Goal: Task Accomplishment & Management: Complete application form

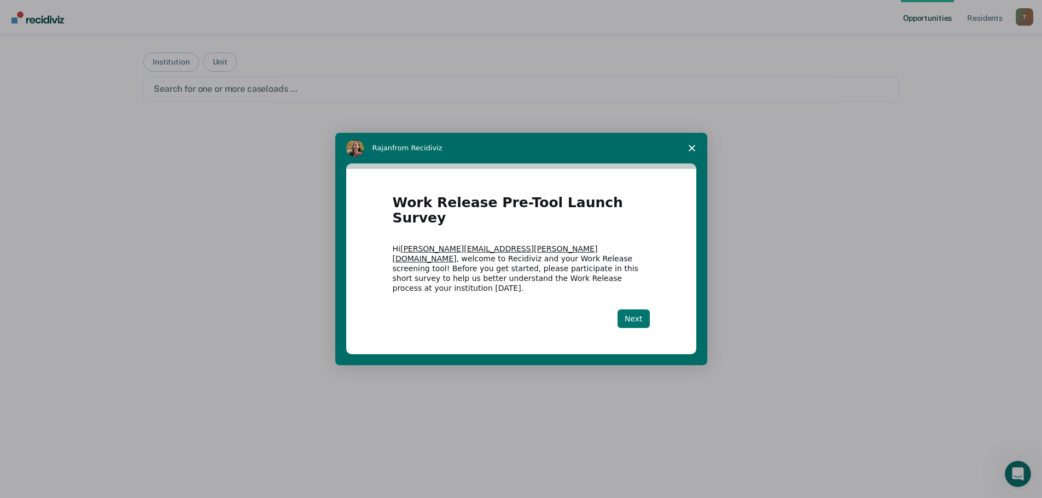
click at [634, 310] on button "Next" at bounding box center [634, 319] width 32 height 19
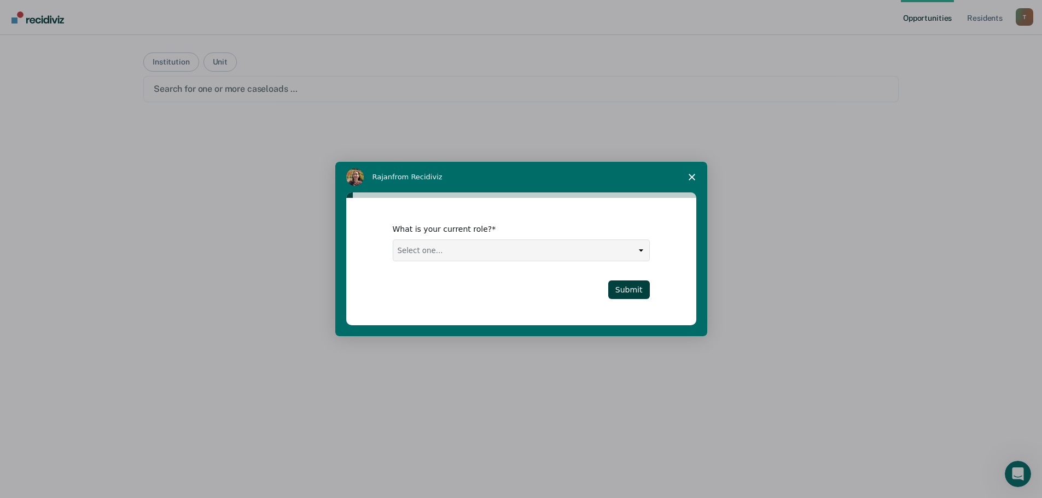
click at [624, 247] on select "Select one... Case Manager FUM Assistant [PERSON_NAME] [PERSON_NAME]" at bounding box center [521, 250] width 256 height 21
select select "Case Manager"
click at [393, 240] on select "Select one... Case Manager FUM Assistant [PERSON_NAME] [PERSON_NAME]" at bounding box center [521, 250] width 256 height 21
click at [630, 291] on button "Submit" at bounding box center [629, 290] width 42 height 19
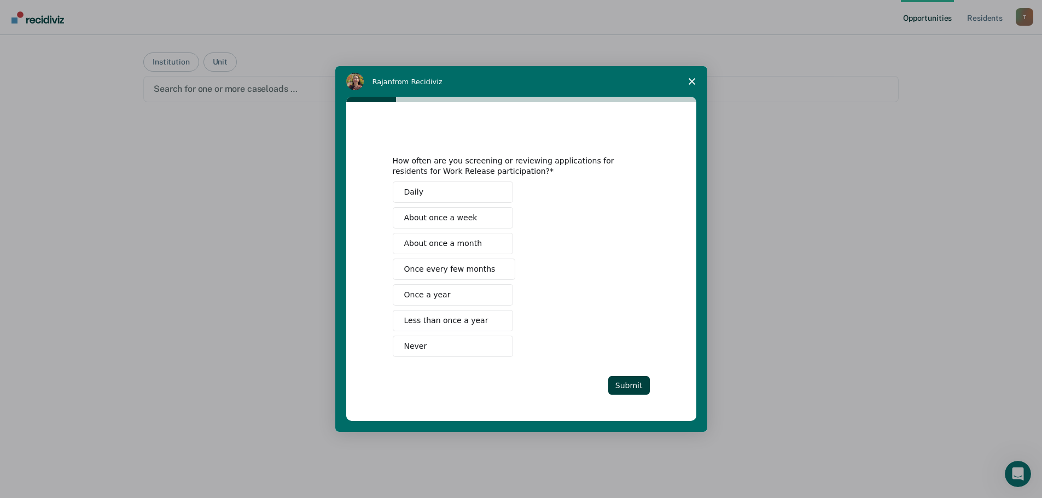
click at [494, 192] on span "Intercom messenger" at bounding box center [497, 192] width 9 height 9
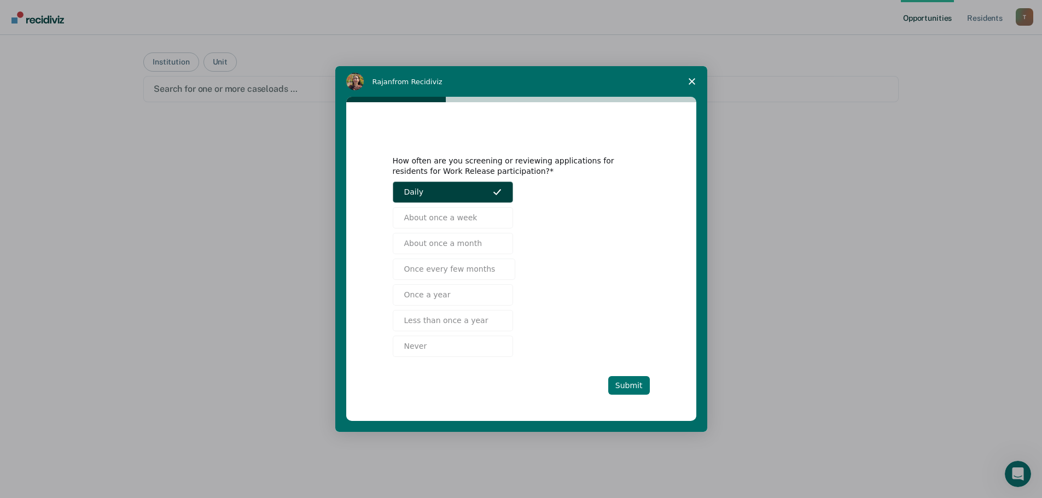
click at [634, 384] on button "Submit" at bounding box center [629, 385] width 42 height 19
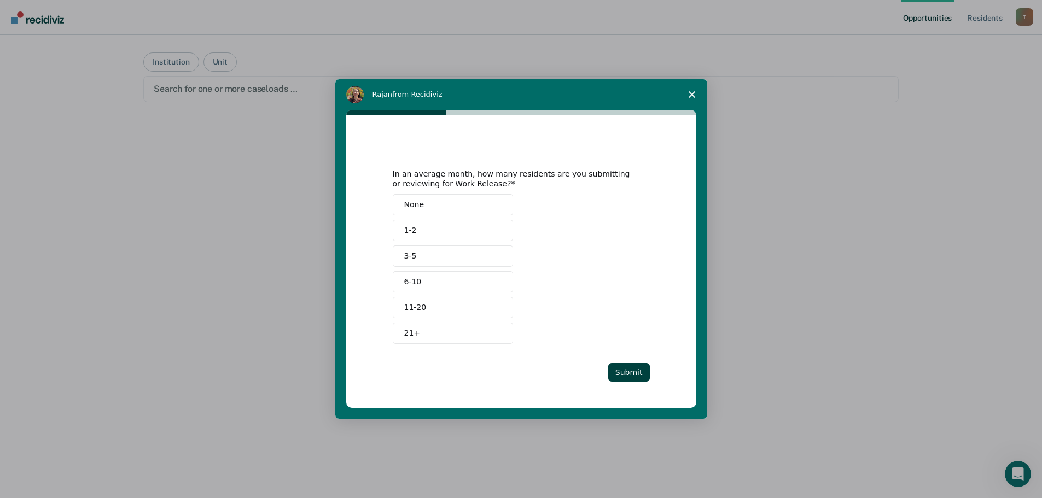
click at [450, 303] on button "11-20" at bounding box center [453, 307] width 120 height 21
click at [490, 362] on div "In an average month, how many residents are you submitting or reviewing for Wor…" at bounding box center [521, 262] width 257 height 240
click at [437, 312] on button "11-20" at bounding box center [453, 307] width 120 height 21
click at [429, 281] on button "6-10" at bounding box center [453, 281] width 120 height 21
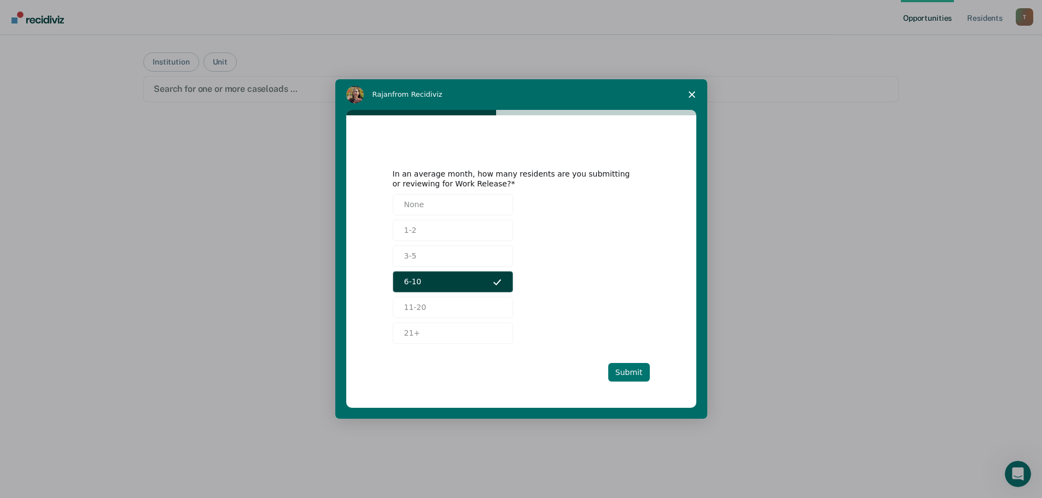
click at [629, 368] on button "Submit" at bounding box center [629, 372] width 42 height 19
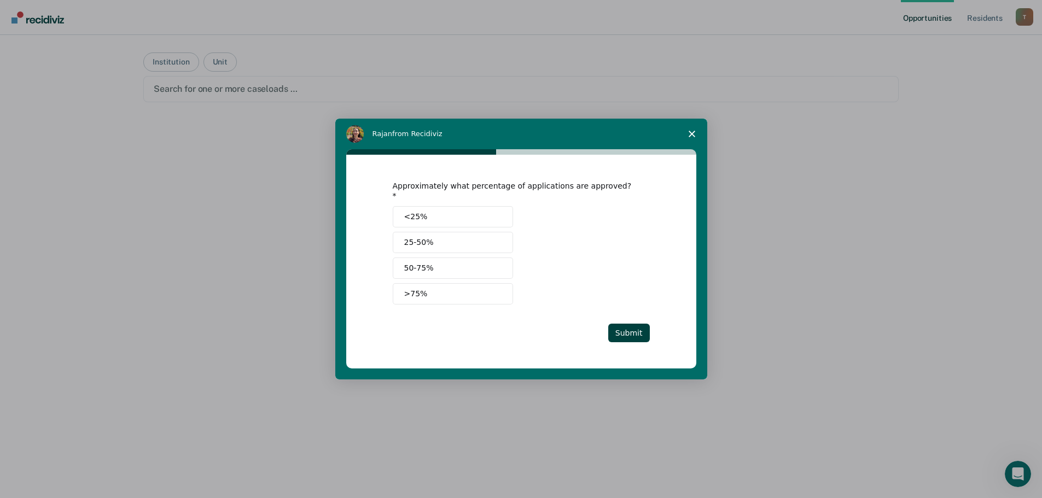
click at [443, 265] on button "50-75%" at bounding box center [453, 268] width 120 height 21
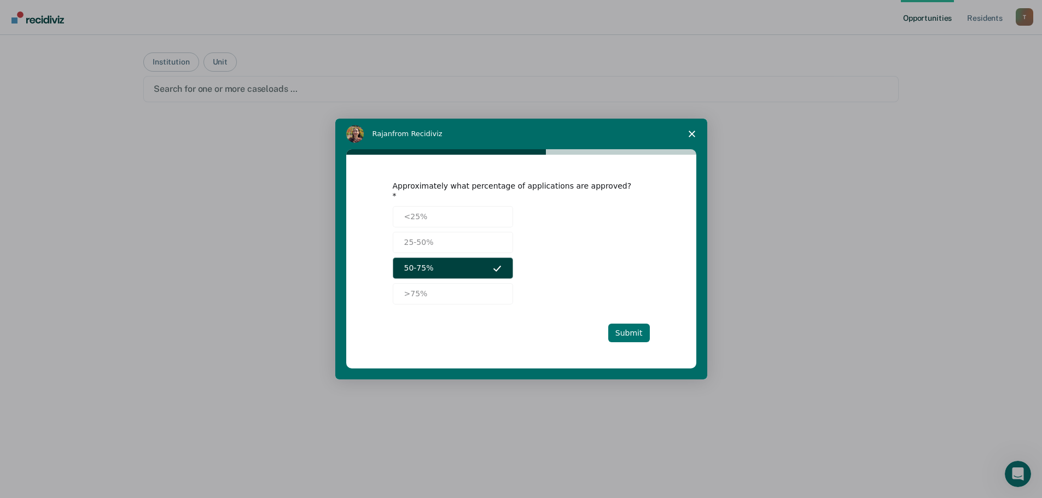
click at [631, 329] on button "Submit" at bounding box center [629, 333] width 42 height 19
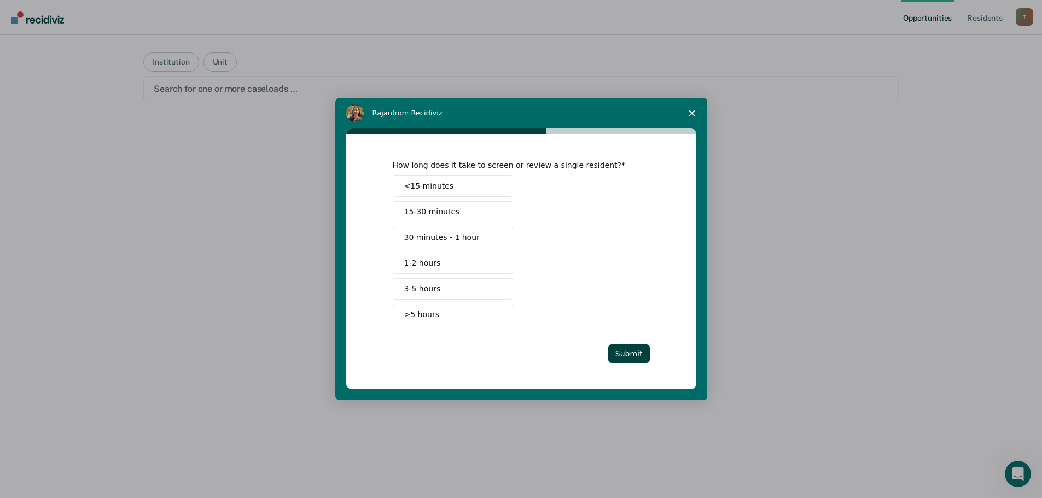
click at [466, 188] on button "<15 minutes" at bounding box center [453, 186] width 120 height 21
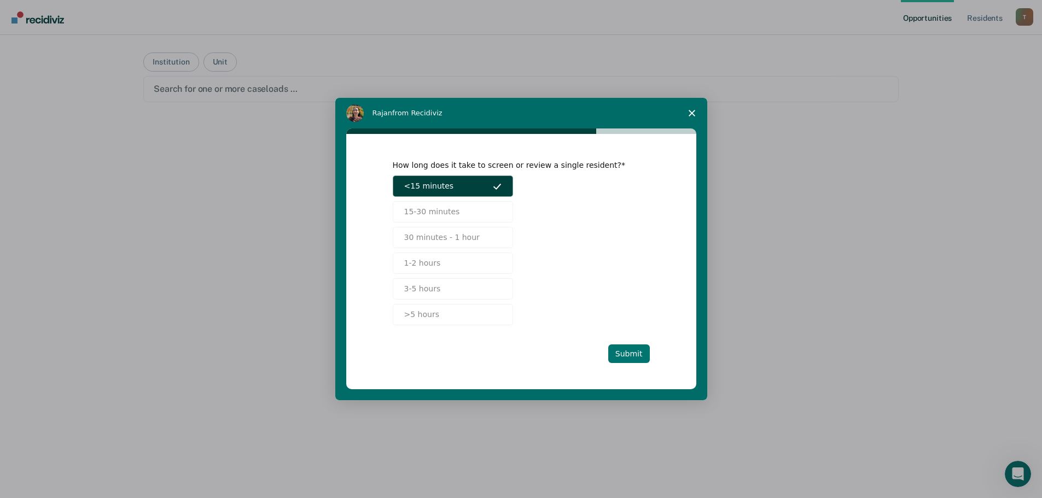
click at [627, 355] on button "Submit" at bounding box center [629, 354] width 42 height 19
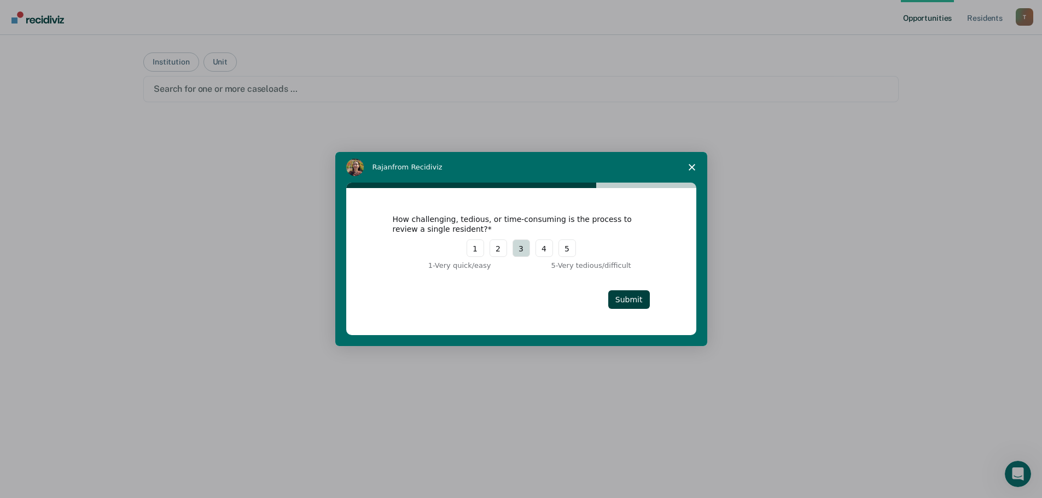
click at [518, 252] on button "3" at bounding box center [522, 249] width 18 height 18
click at [497, 251] on button "2" at bounding box center [499, 249] width 18 height 18
click at [635, 300] on button "Submit" at bounding box center [629, 300] width 42 height 19
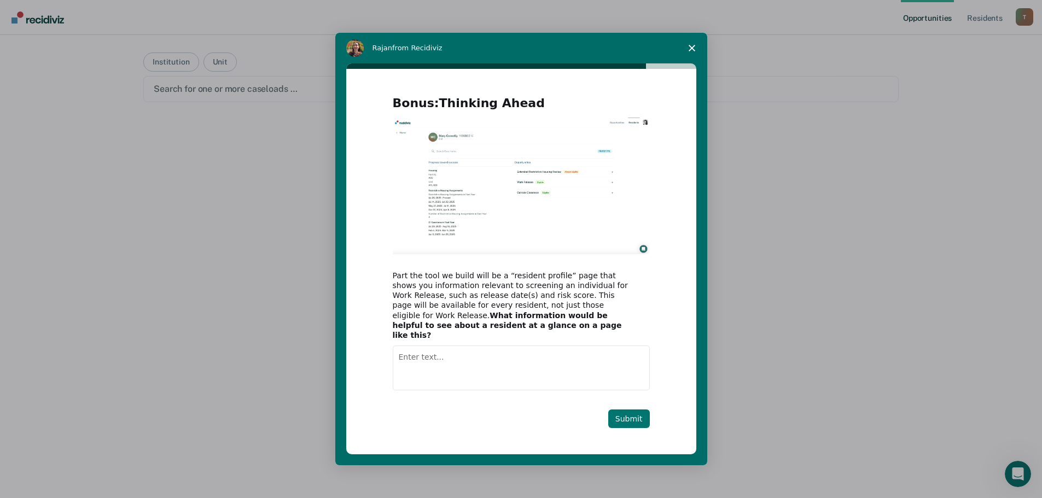
click at [632, 419] on button "Submit" at bounding box center [629, 419] width 42 height 19
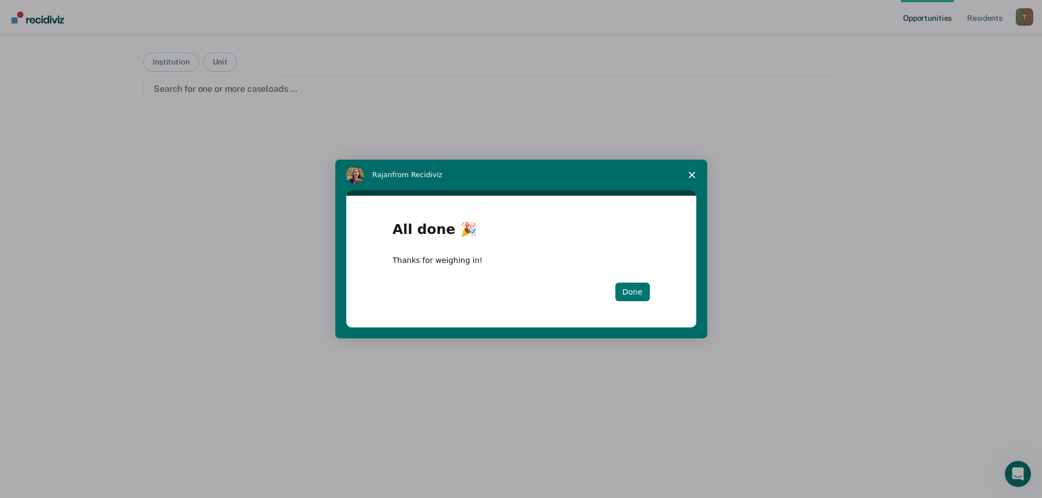
click at [631, 291] on button "Done" at bounding box center [633, 292] width 34 height 19
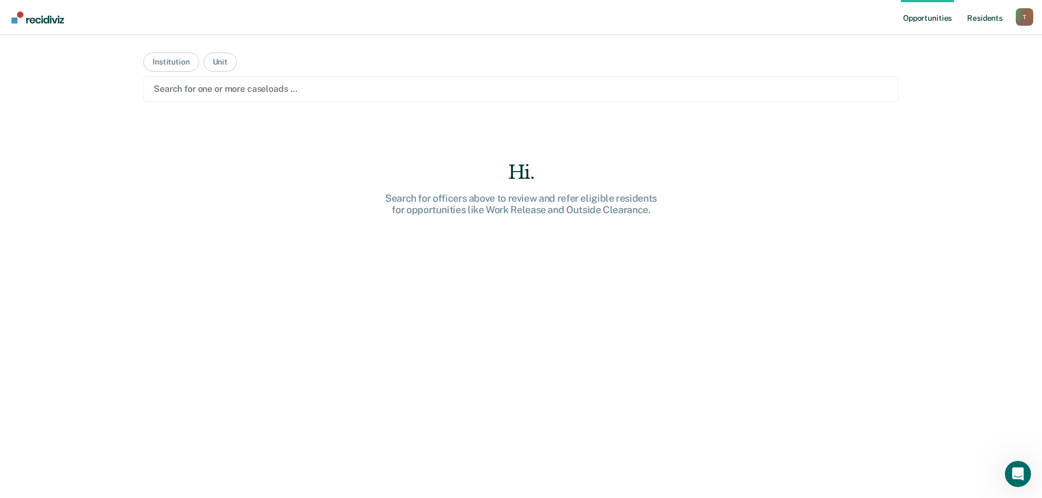
click at [986, 20] on link "Resident s" at bounding box center [985, 17] width 40 height 35
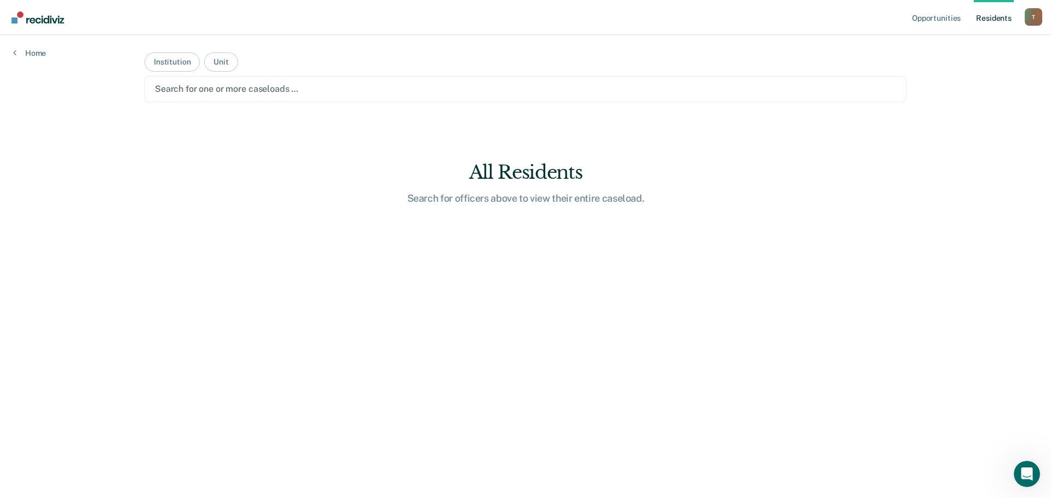
click at [327, 86] on div at bounding box center [525, 89] width 741 height 13
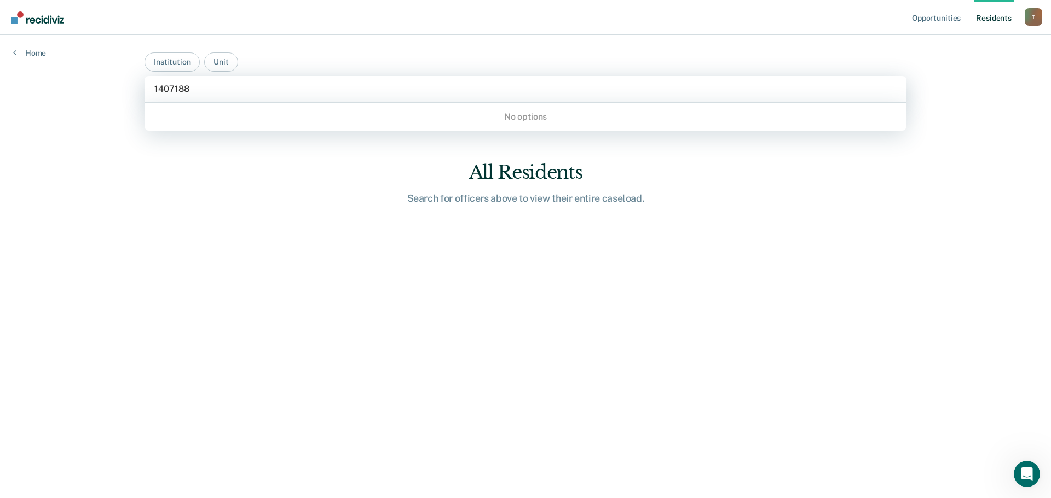
type input "1407188"
click at [670, 366] on main "Institution Unit 0 results available for search term 1407188. Use Up and Down t…" at bounding box center [525, 253] width 788 height 437
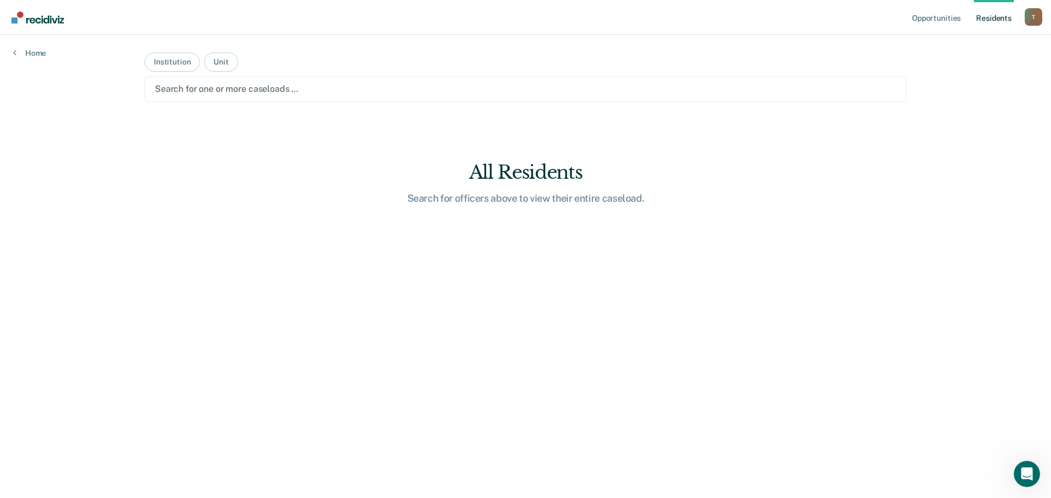
click at [989, 22] on link "Resident s" at bounding box center [993, 17] width 40 height 35
click at [990, 16] on link "Resident s" at bounding box center [993, 17] width 40 height 35
click at [158, 60] on button "Institution" at bounding box center [171, 62] width 55 height 19
click at [223, 61] on button "Unit" at bounding box center [220, 62] width 33 height 19
click at [218, 83] on div at bounding box center [525, 89] width 741 height 13
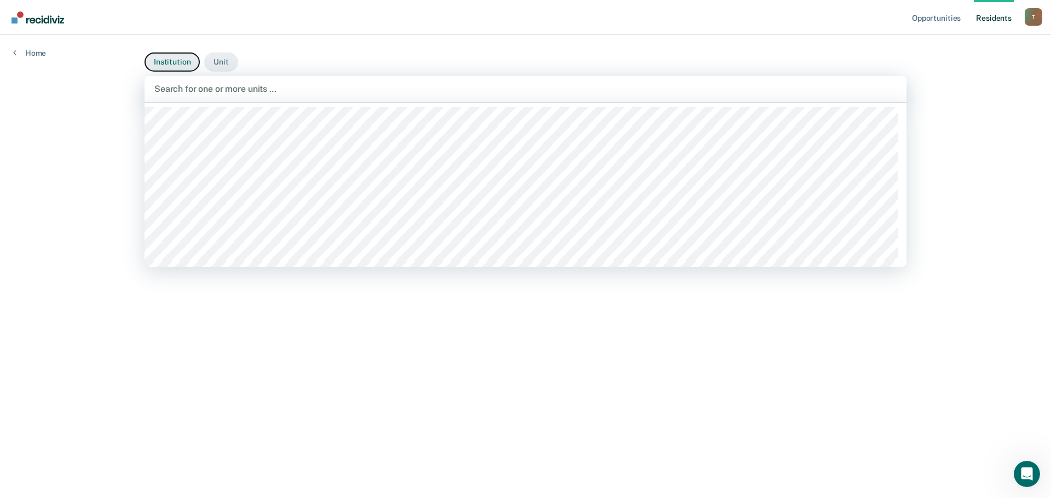
click at [178, 66] on button "Institution" at bounding box center [171, 62] width 55 height 19
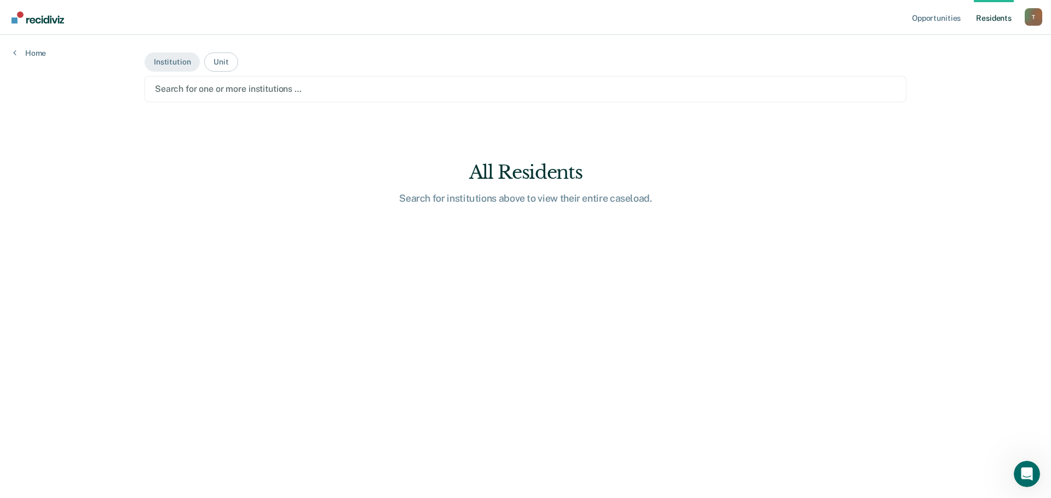
click at [250, 86] on div at bounding box center [525, 89] width 741 height 13
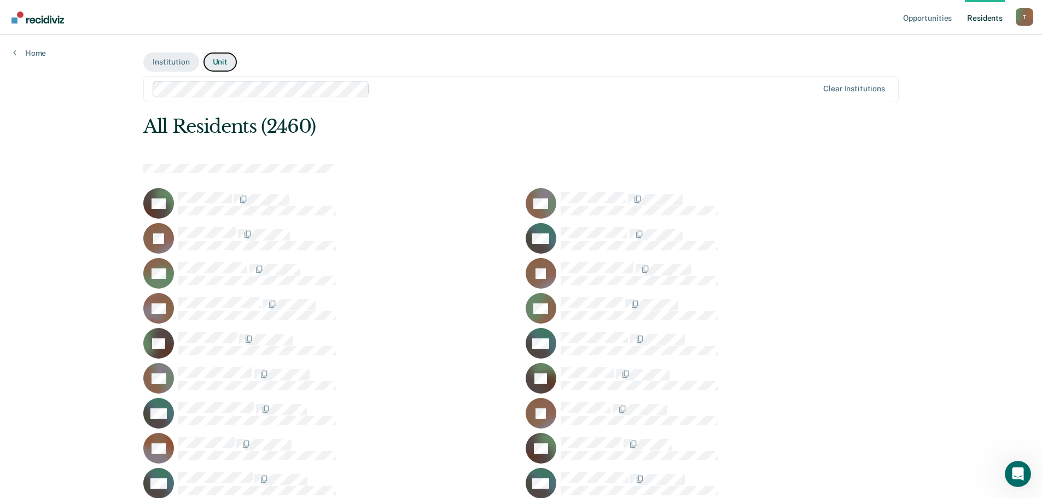
click at [212, 65] on button "Unit" at bounding box center [220, 62] width 33 height 19
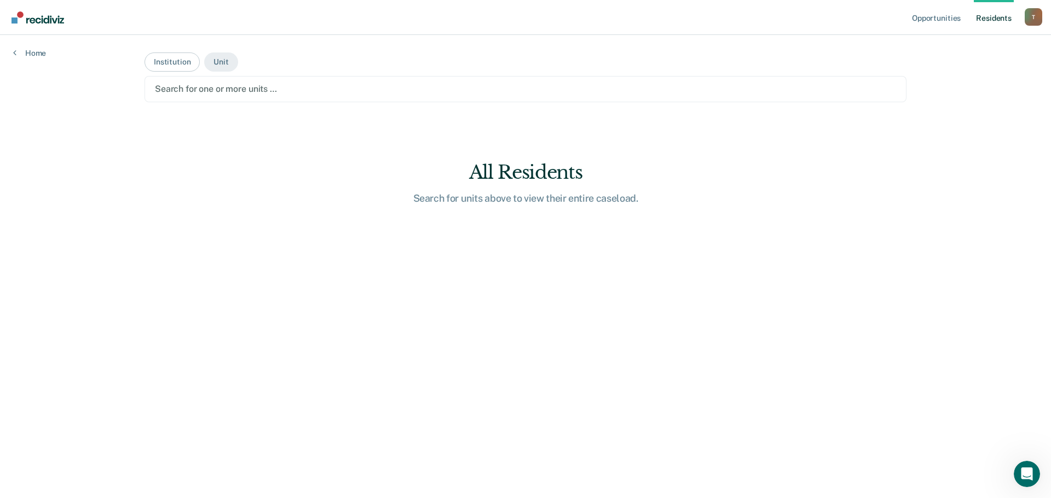
click at [251, 90] on div at bounding box center [525, 89] width 741 height 13
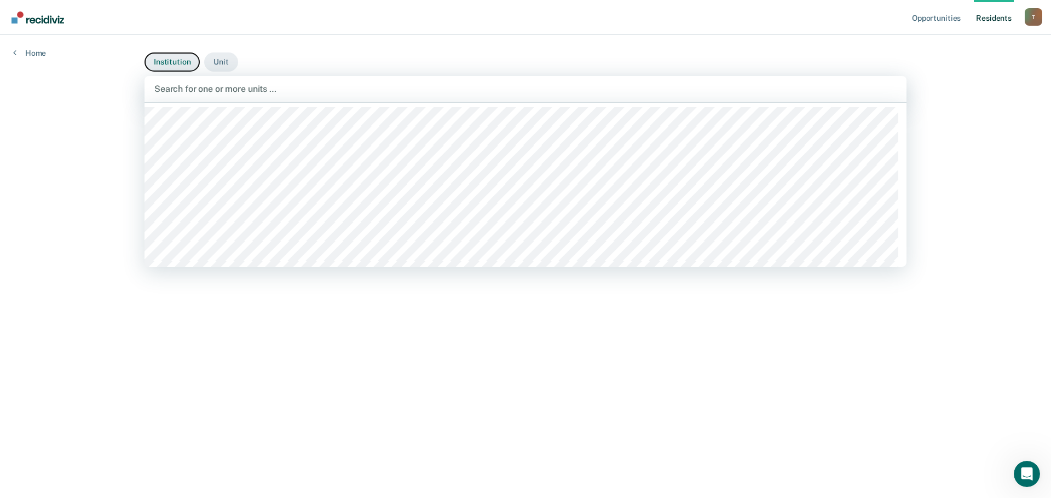
click at [172, 58] on button "Institution" at bounding box center [171, 62] width 55 height 19
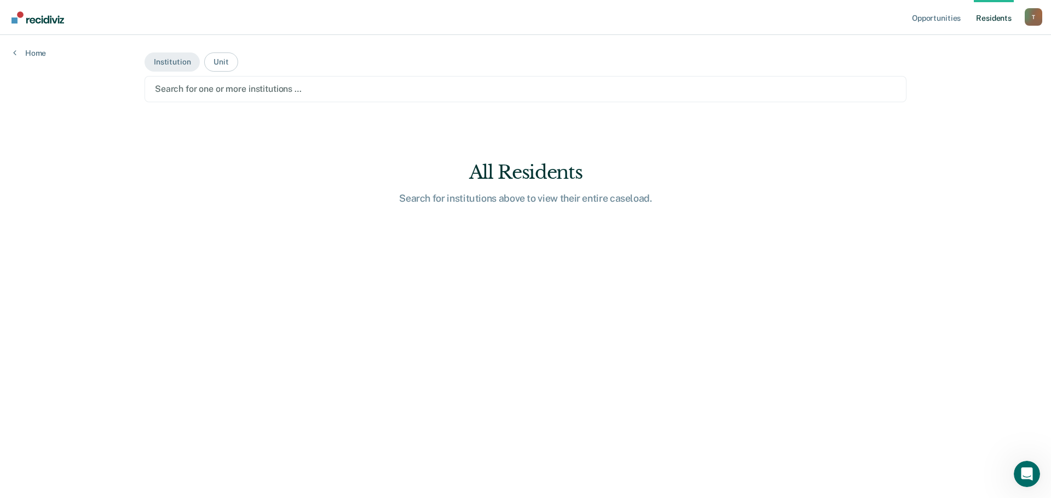
click at [224, 87] on div at bounding box center [525, 89] width 741 height 13
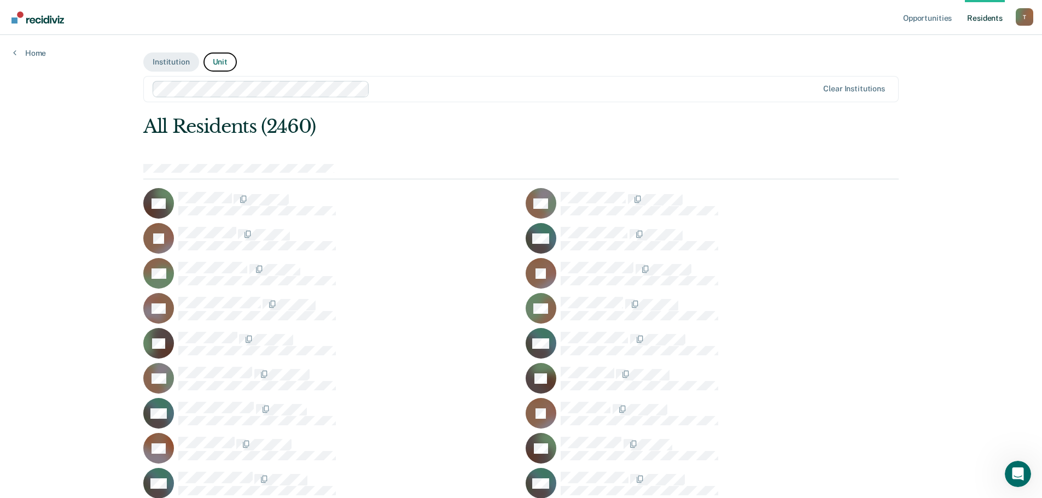
click at [216, 60] on button "Unit" at bounding box center [220, 62] width 33 height 19
click at [218, 61] on button "Unit" at bounding box center [220, 62] width 33 height 19
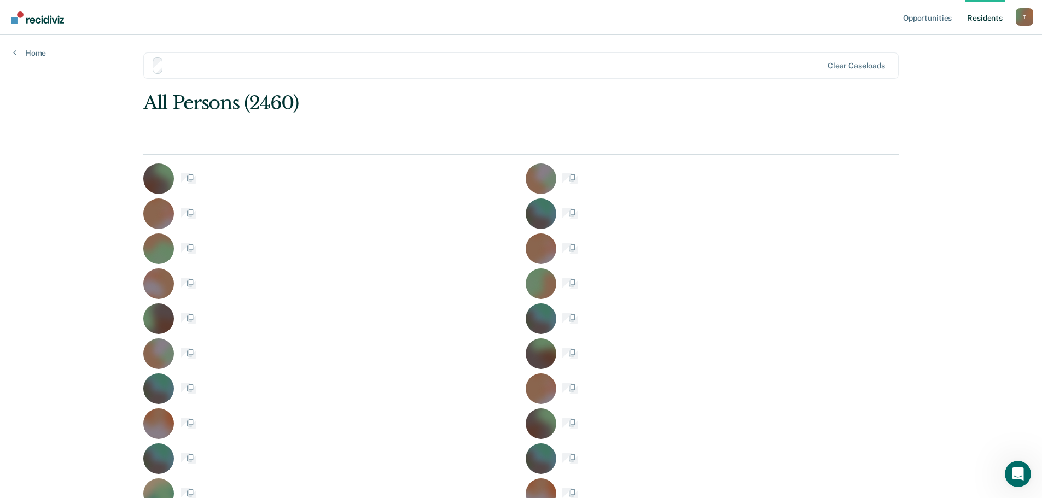
click at [385, 278] on div at bounding box center [347, 284] width 338 height 12
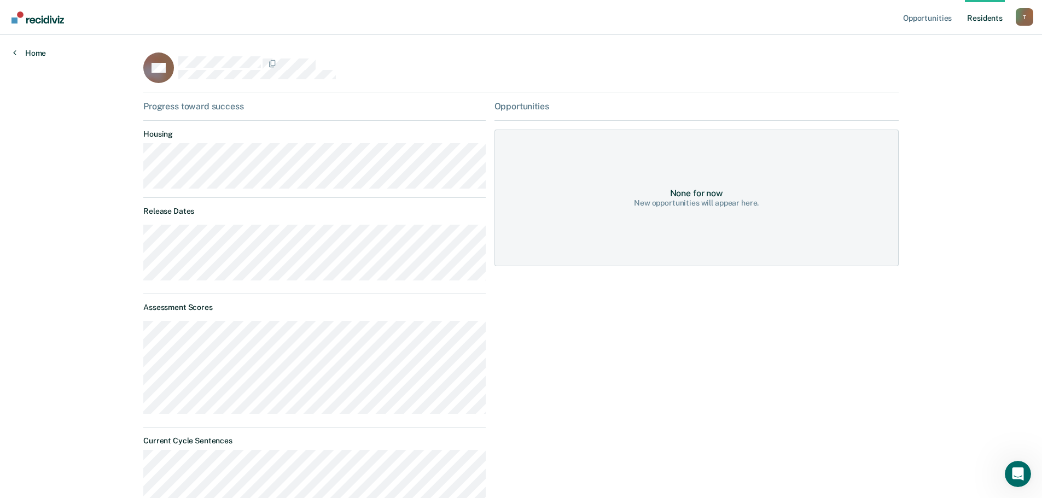
click at [29, 56] on link "Home" at bounding box center [29, 53] width 33 height 10
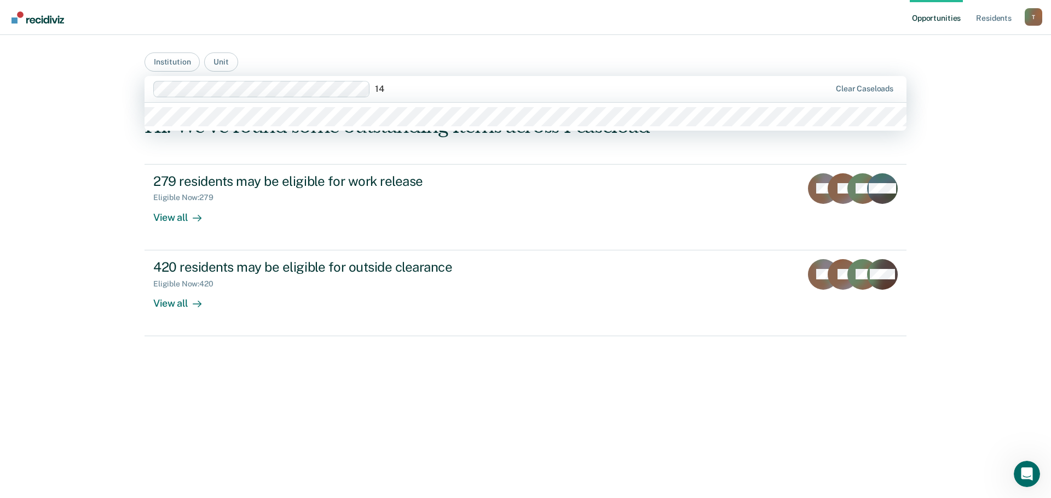
type input "1"
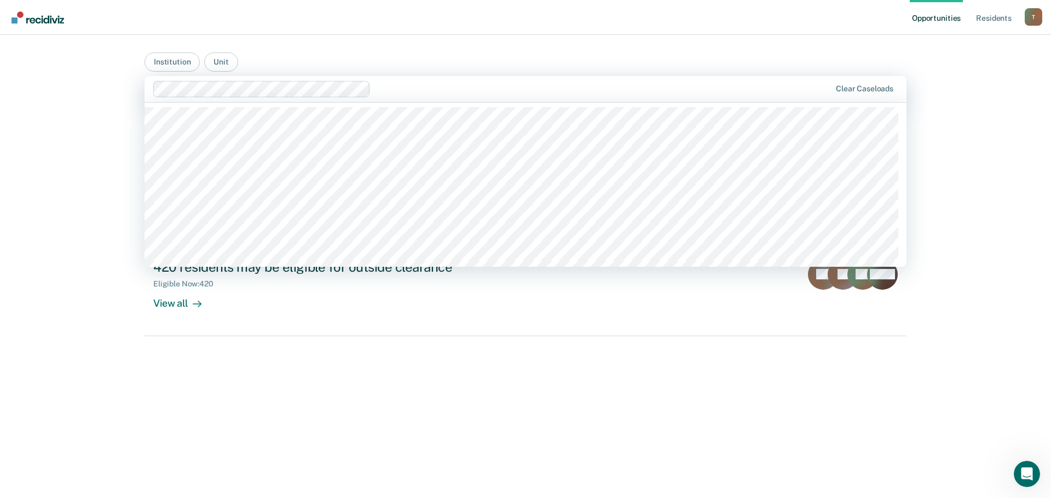
click at [454, 92] on div at bounding box center [602, 89] width 455 height 13
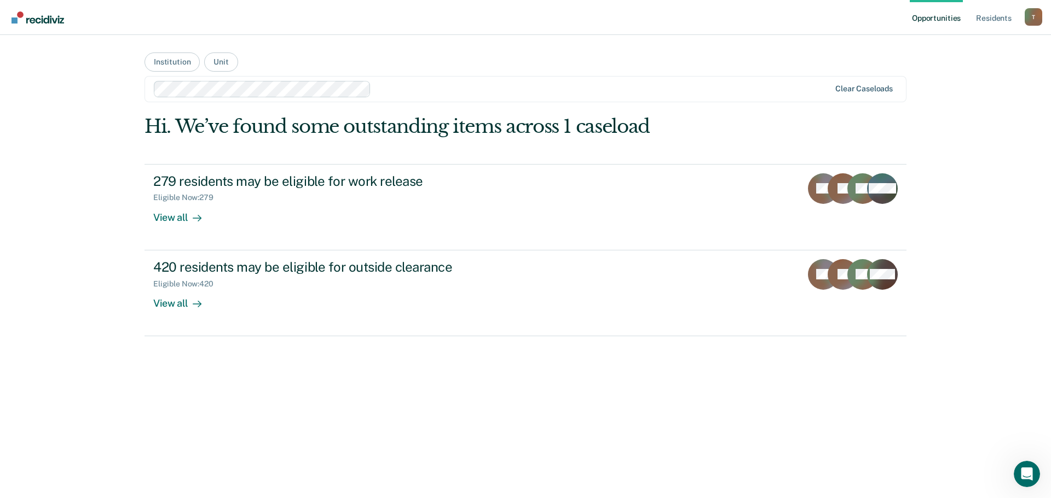
click at [867, 88] on div "Clear caseloads" at bounding box center [863, 88] width 57 height 9
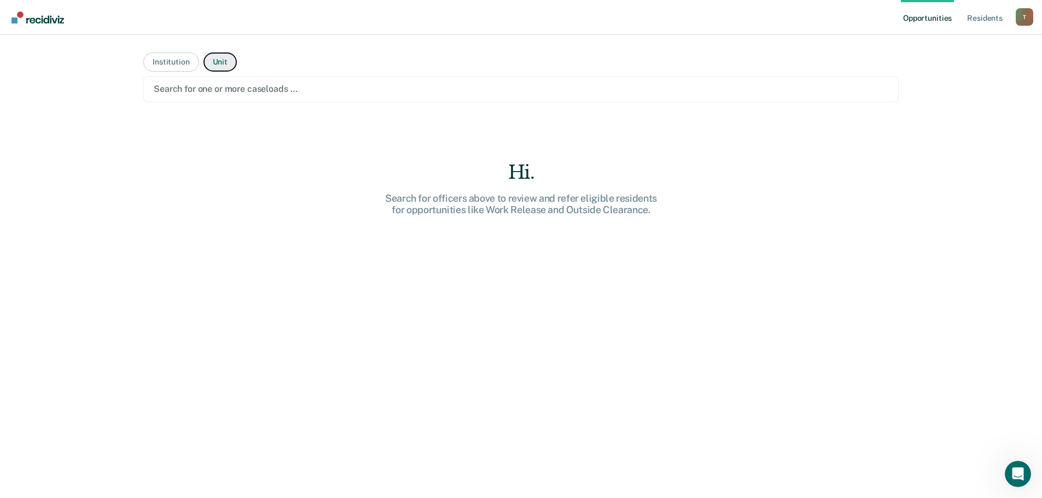
click at [213, 63] on button "Unit" at bounding box center [220, 62] width 33 height 19
click at [244, 90] on div at bounding box center [521, 89] width 735 height 13
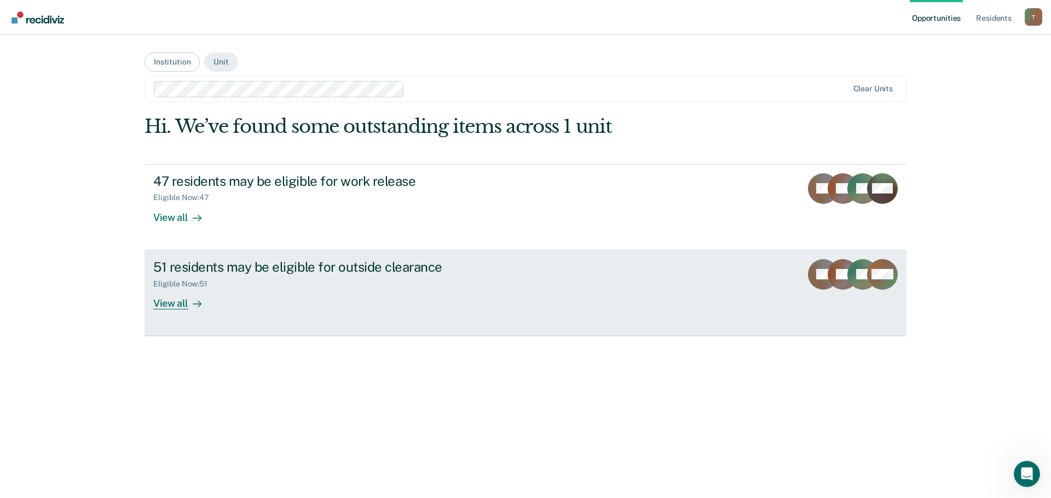
click at [174, 306] on div "View all" at bounding box center [183, 298] width 61 height 21
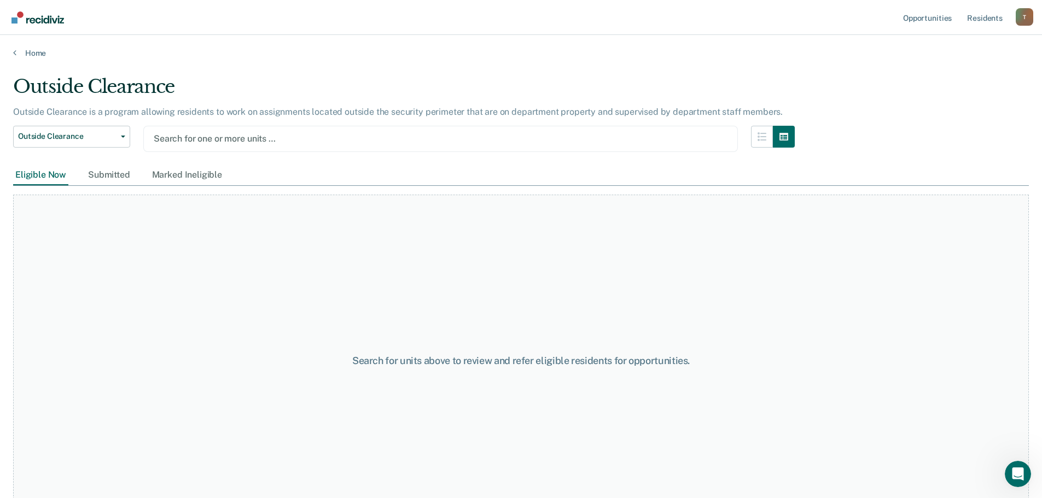
click at [43, 176] on div "Eligible Now" at bounding box center [40, 175] width 55 height 20
click at [762, 140] on button "button" at bounding box center [762, 137] width 22 height 22
click at [788, 146] on button "button" at bounding box center [784, 137] width 22 height 22
click at [117, 140] on button "Outside Clearance" at bounding box center [71, 137] width 117 height 22
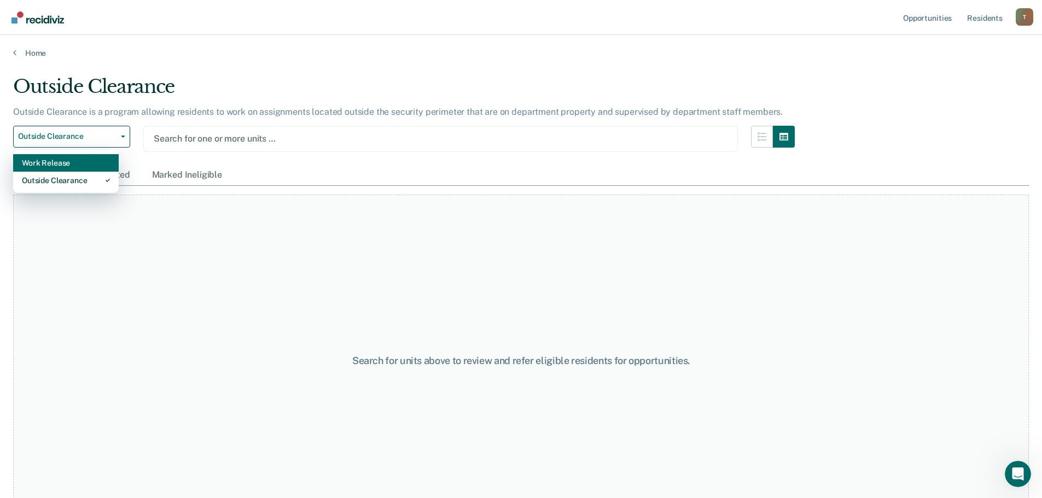
click at [67, 165] on div "Work Release" at bounding box center [66, 163] width 88 height 18
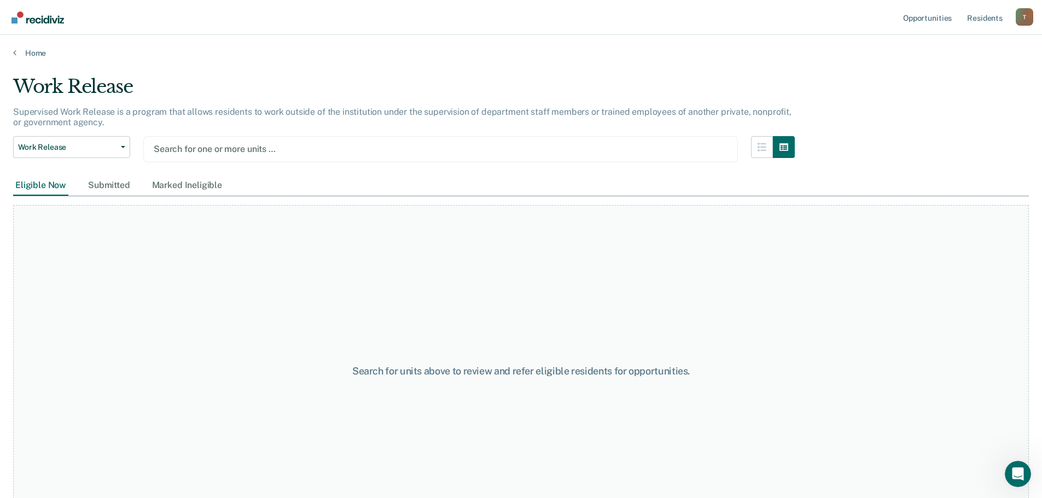
click at [55, 187] on div "Eligible Now" at bounding box center [40, 186] width 55 height 20
click at [101, 182] on div "Submitted" at bounding box center [109, 186] width 47 height 20
click at [179, 185] on div "Marked Ineligible" at bounding box center [187, 186] width 74 height 20
click at [33, 184] on div "Eligible Now" at bounding box center [40, 186] width 55 height 20
click at [110, 187] on div "Submitted" at bounding box center [109, 186] width 47 height 20
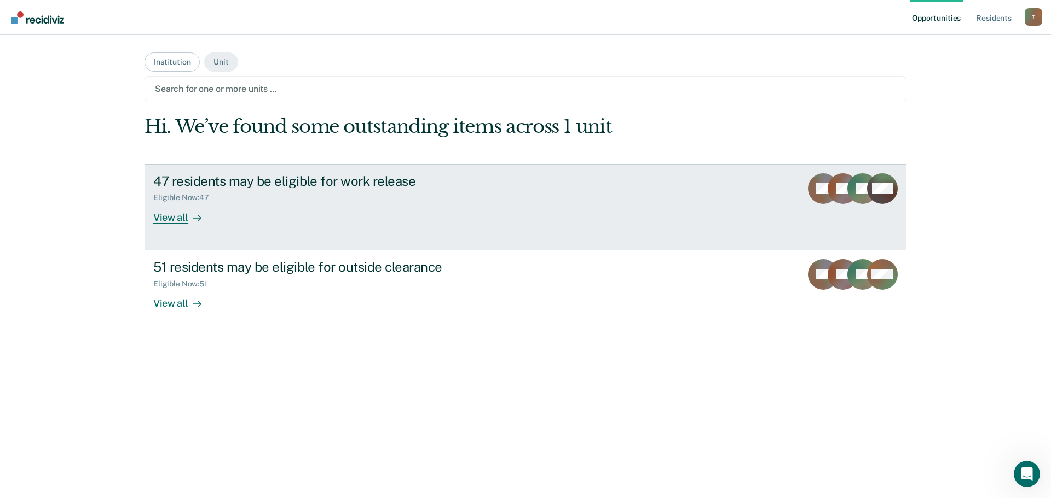
click at [158, 218] on div "View all" at bounding box center [183, 212] width 61 height 21
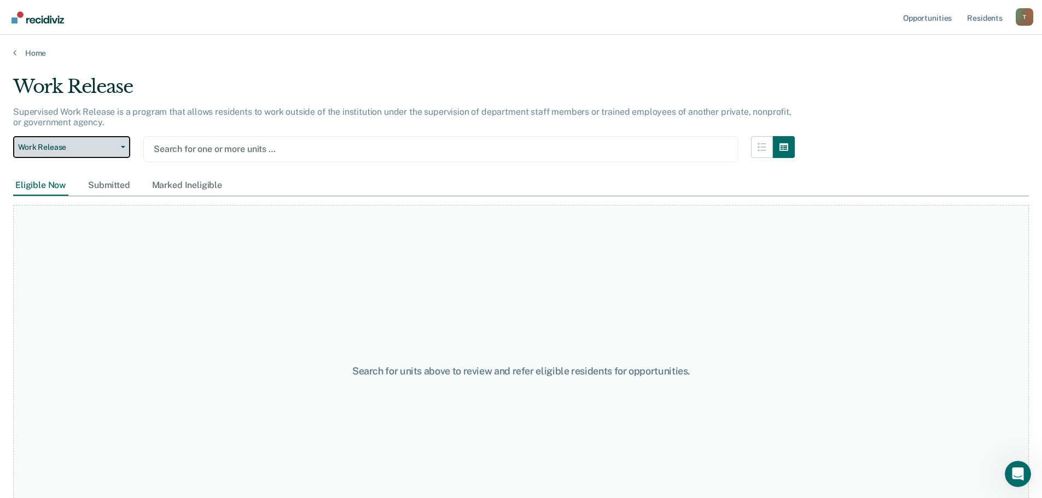
click at [47, 149] on span "Work Release" at bounding box center [67, 147] width 98 height 9
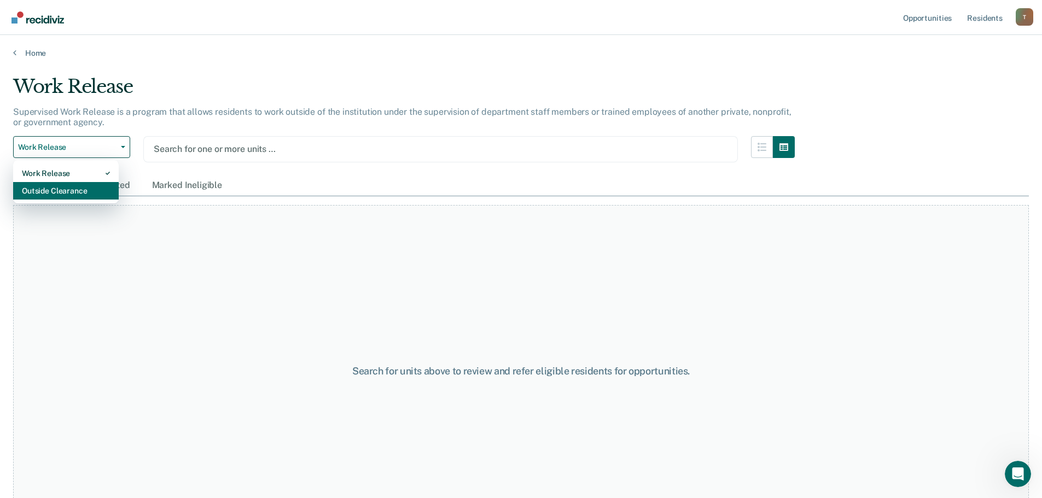
click at [59, 191] on div "Outside Clearance" at bounding box center [66, 191] width 88 height 18
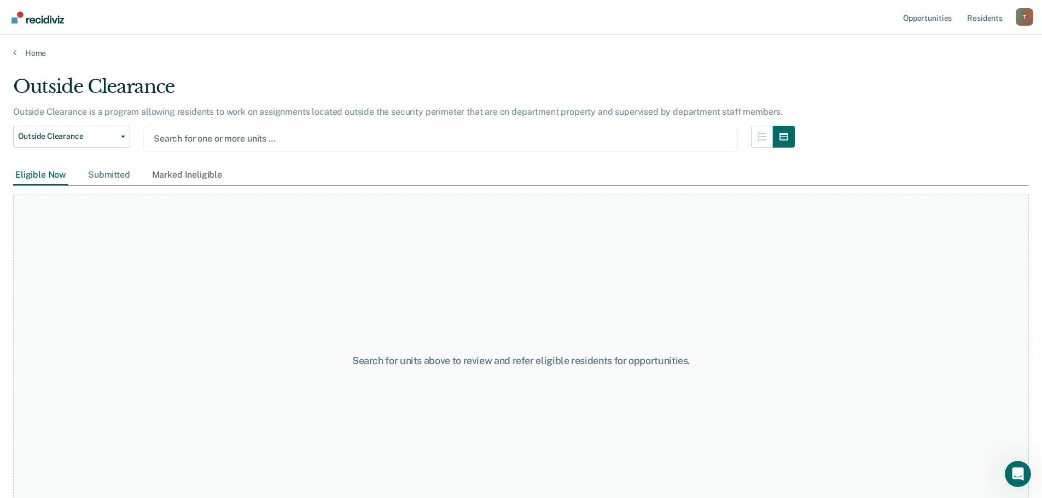
click at [117, 174] on div "Submitted" at bounding box center [109, 175] width 47 height 20
click at [193, 177] on div "Marked Ineligible" at bounding box center [187, 175] width 74 height 20
click at [33, 55] on link "Home" at bounding box center [521, 53] width 1016 height 10
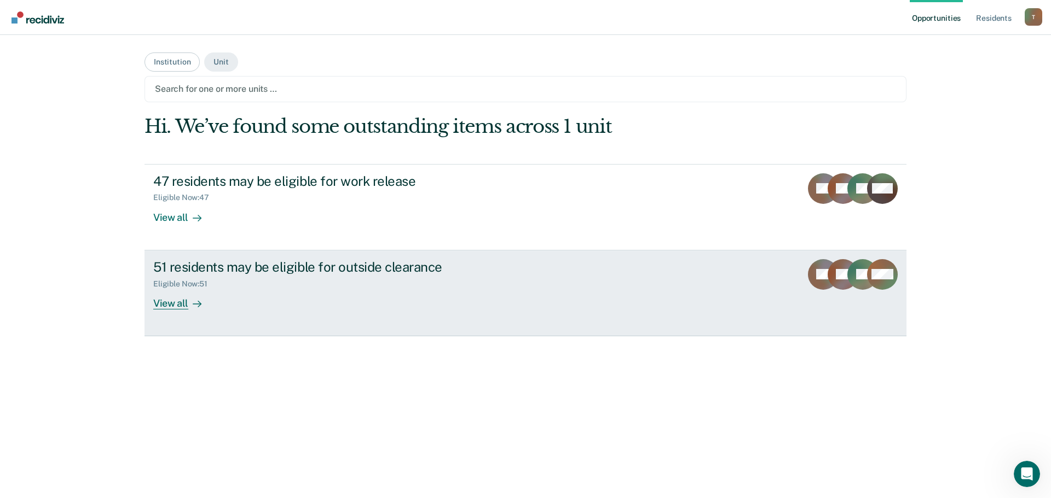
click at [321, 271] on div "51 residents may be eligible for outside clearance" at bounding box center [345, 267] width 384 height 16
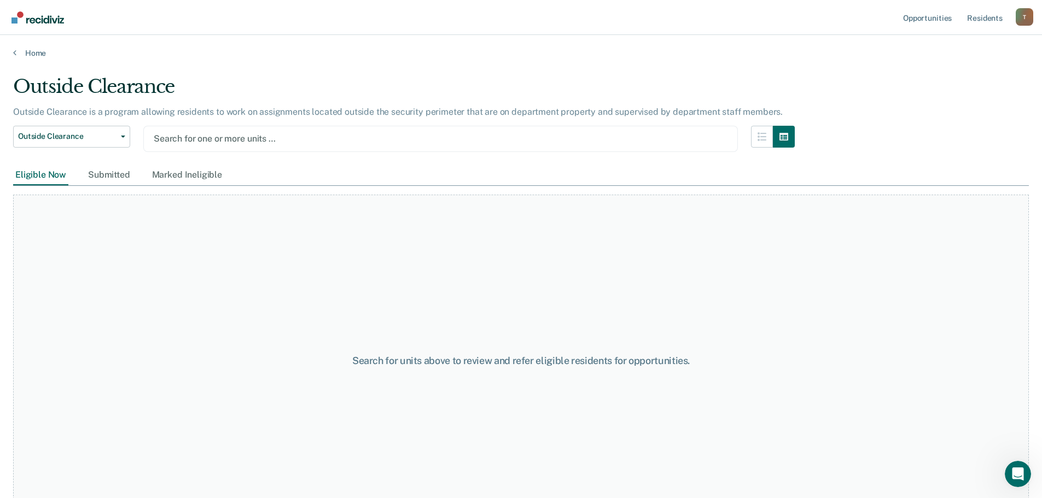
click at [181, 33] on nav "Opportunities Resident s [PERSON_NAME][EMAIL_ADDRESS][PERSON_NAME][DOMAIN_NAME]…" at bounding box center [521, 17] width 1042 height 35
